Goal: Transaction & Acquisition: Purchase product/service

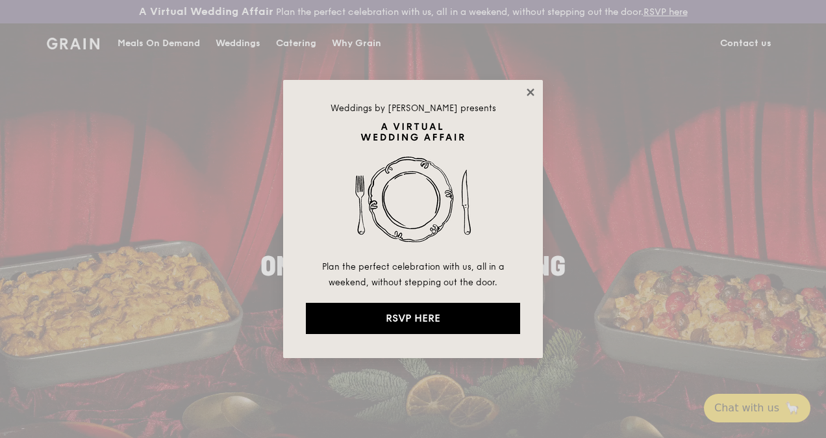
click at [528, 90] on icon at bounding box center [529, 91] width 7 height 7
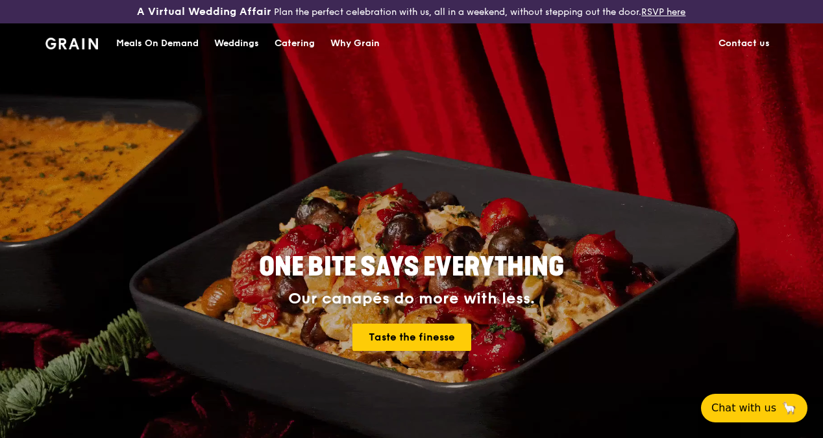
click at [292, 52] on div "Catering" at bounding box center [295, 43] width 40 height 39
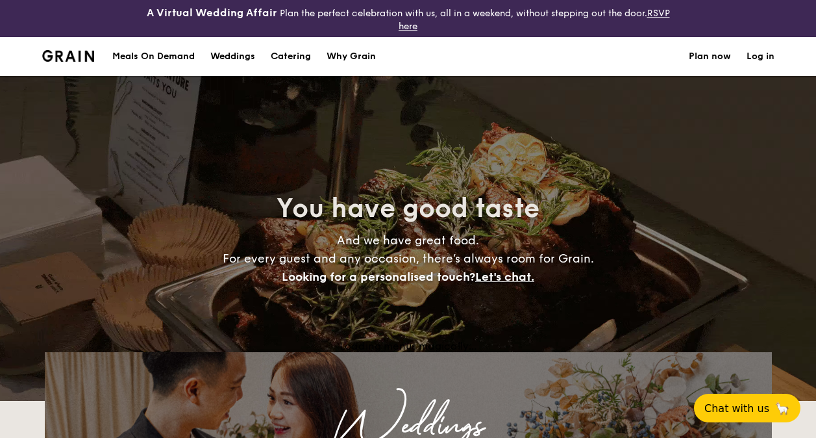
select select
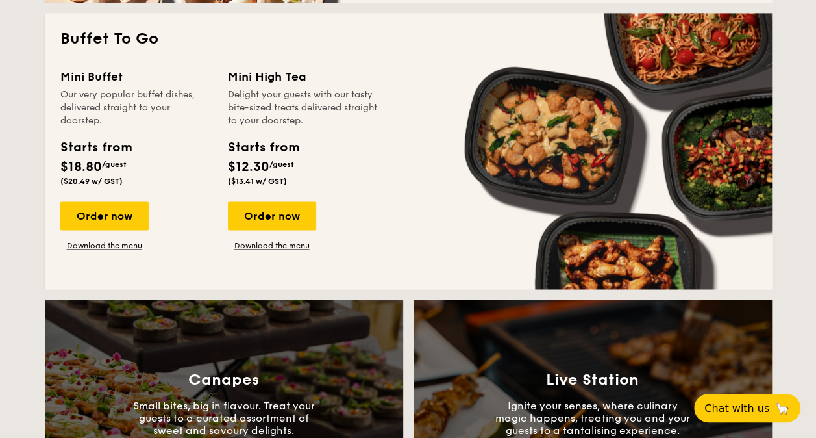
scroll to position [902, 0]
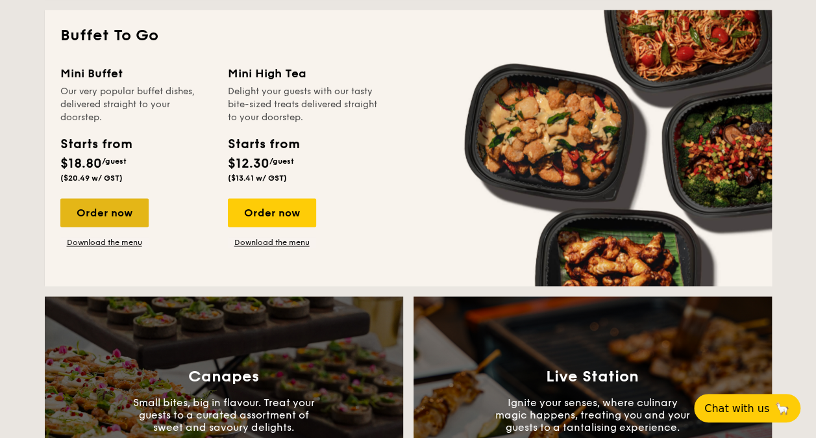
click at [97, 210] on div "Order now" at bounding box center [104, 212] width 88 height 29
